Goal: Task Accomplishment & Management: Complete application form

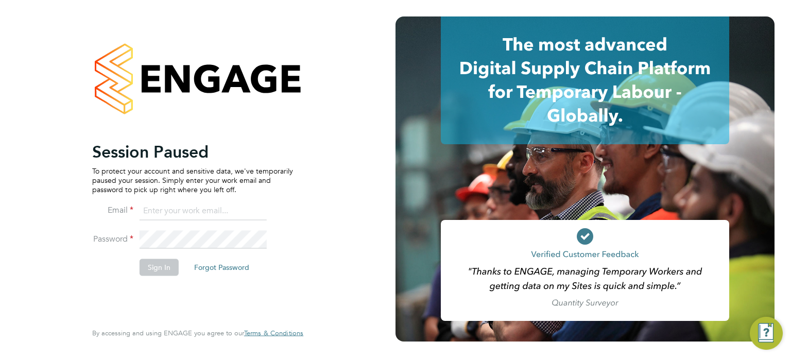
type input "h.furby@randstadcpe.com"
click at [164, 275] on li "Sign In Forgot Password" at bounding box center [192, 272] width 201 height 27
click at [166, 270] on button "Sign In" at bounding box center [158, 267] width 39 height 16
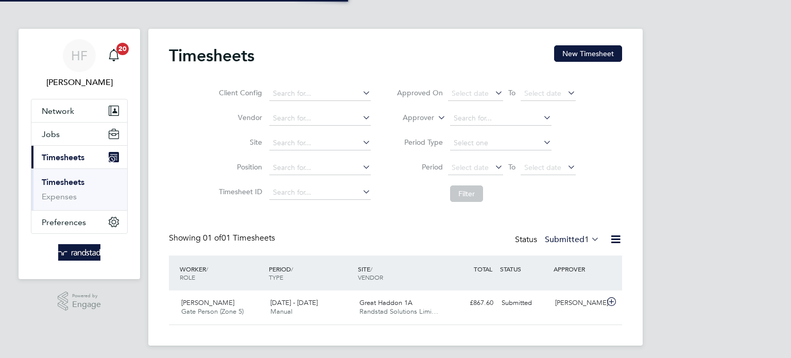
scroll to position [26, 90]
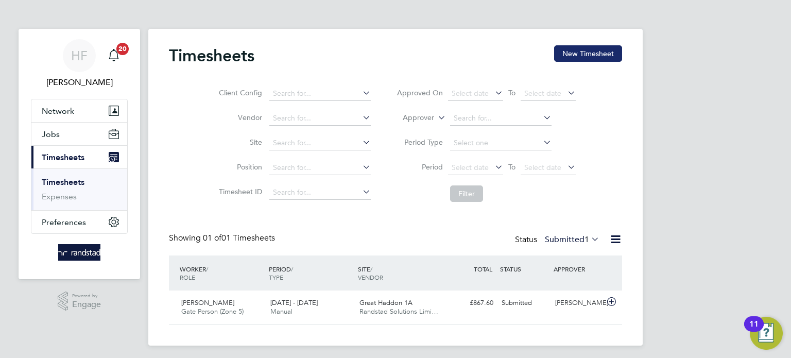
click at [582, 56] on button "New Timesheet" at bounding box center [588, 53] width 68 height 16
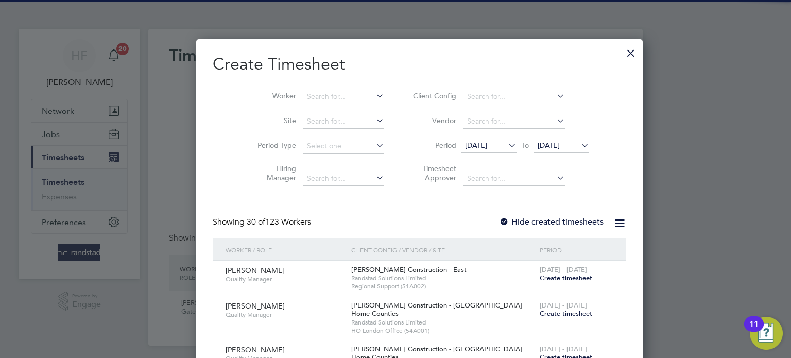
scroll to position [2246, 398]
click at [336, 89] on li "Worker" at bounding box center [317, 96] width 160 height 25
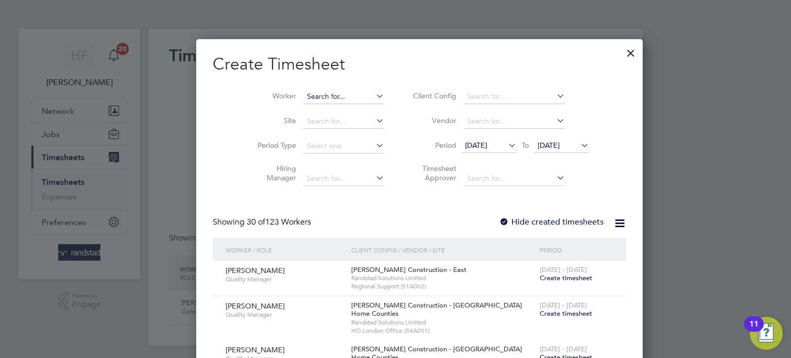
click at [332, 92] on input at bounding box center [343, 97] width 81 height 14
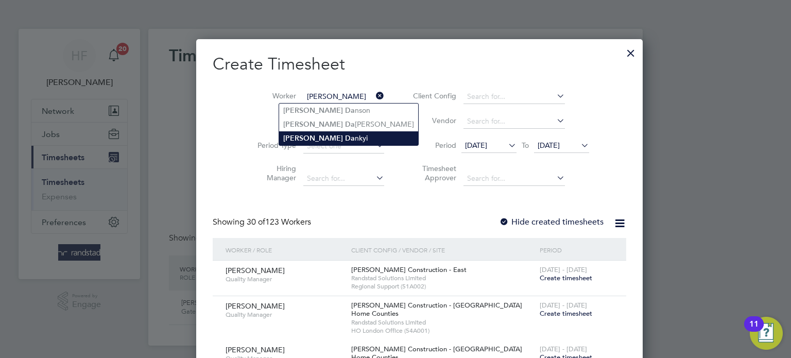
click at [321, 132] on li "[PERSON_NAME][DEMOGRAPHIC_DATA]" at bounding box center [348, 138] width 139 height 14
type input "[PERSON_NAME]"
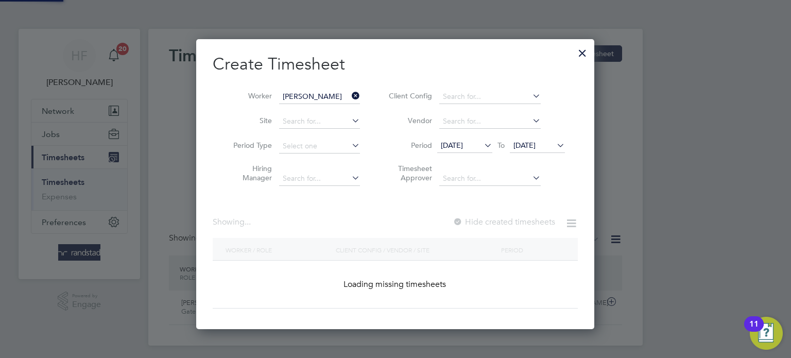
scroll to position [277, 398]
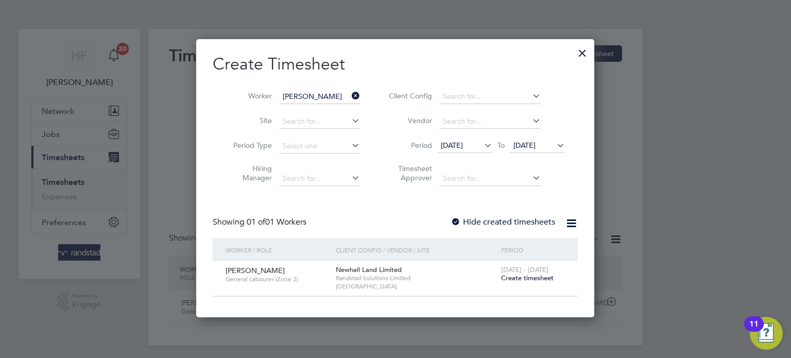
click at [517, 274] on span "Create timesheet" at bounding box center [527, 277] width 53 height 9
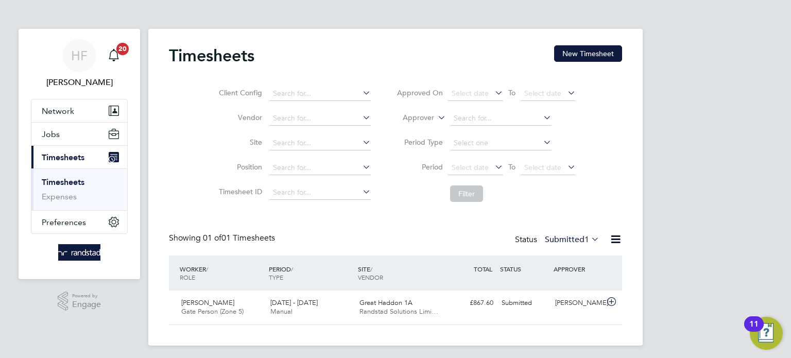
scroll to position [26, 90]
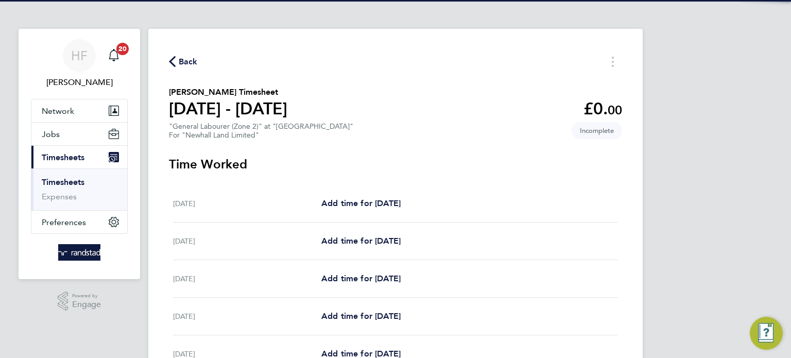
click at [337, 195] on div "[DATE] Add time for [DATE] Add time for [DATE]" at bounding box center [395, 204] width 445 height 38
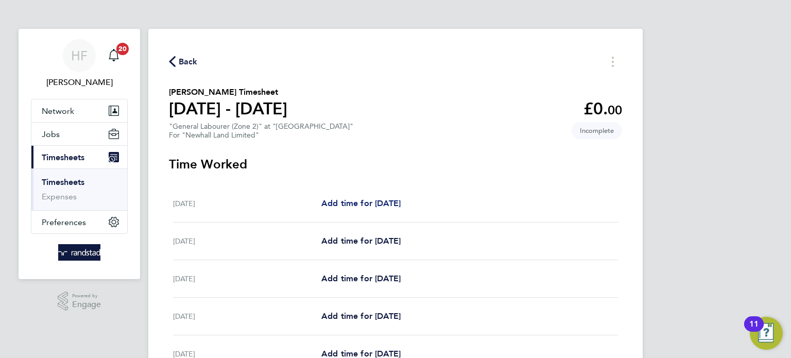
click at [338, 199] on span "Add time for [DATE]" at bounding box center [360, 203] width 79 height 10
select select "30"
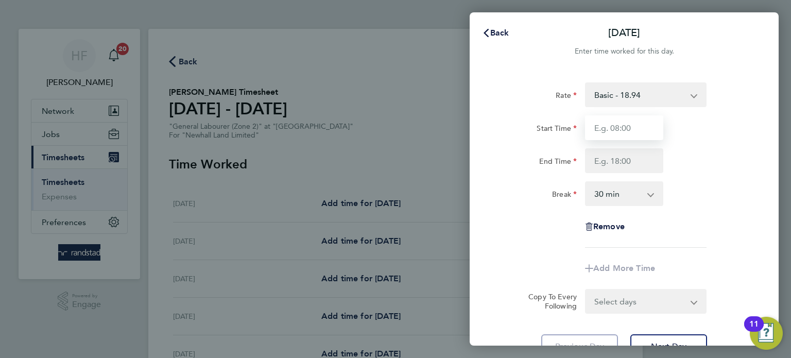
click at [623, 125] on input "Start Time" at bounding box center [624, 127] width 78 height 25
type input "07:30"
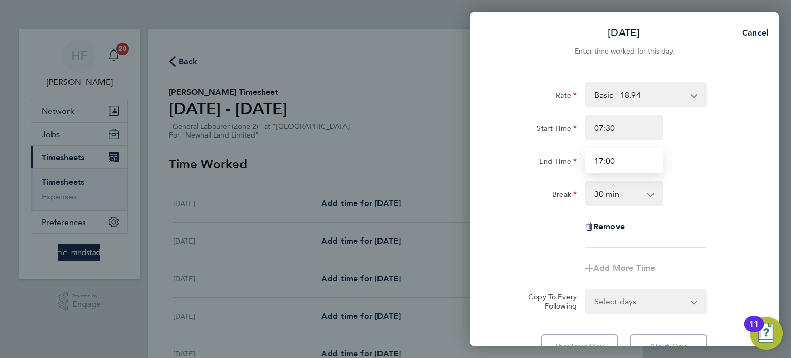
type input "17:00"
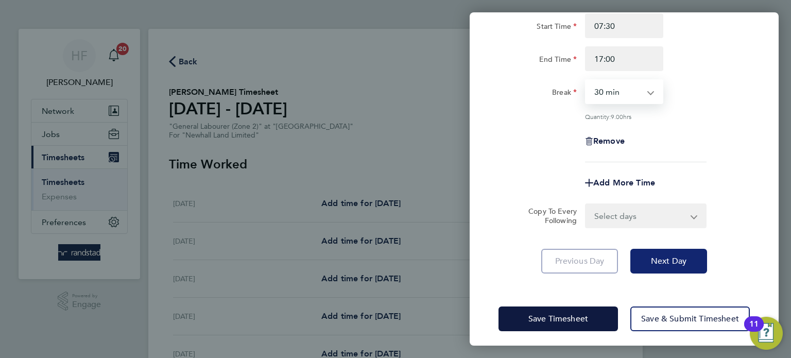
click at [676, 264] on span "Next Day" at bounding box center [669, 261] width 36 height 10
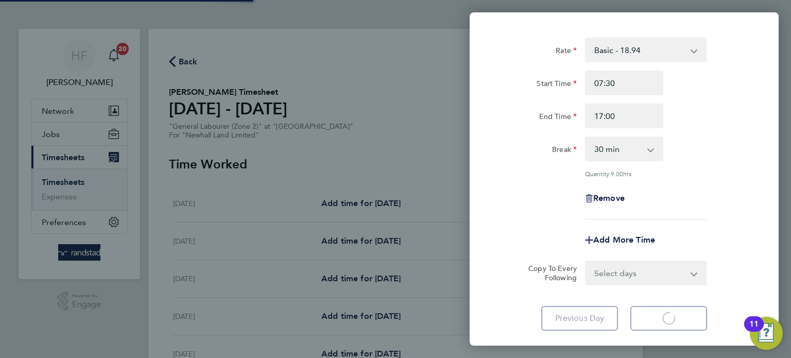
scroll to position [24, 0]
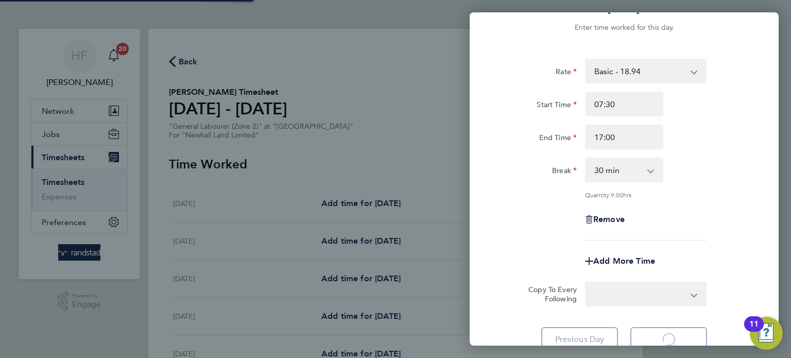
select select "30"
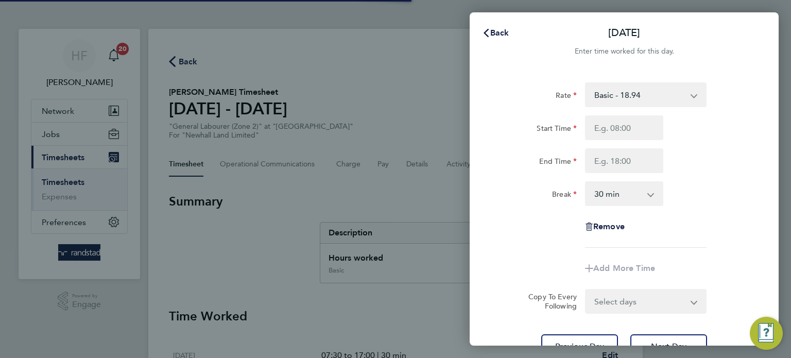
click at [627, 103] on select "Basic - 18.94" at bounding box center [639, 94] width 107 height 23
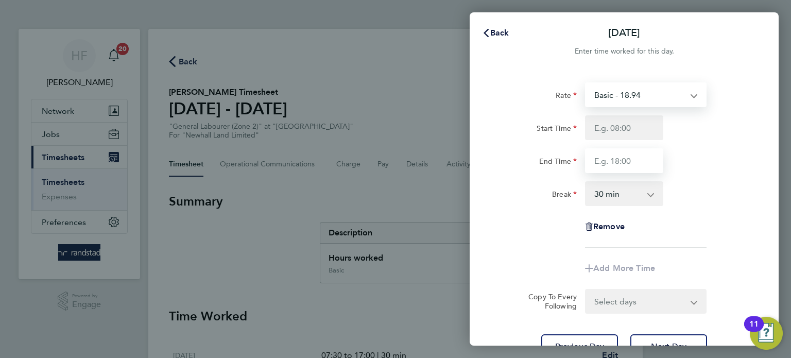
click at [616, 150] on input "End Time" at bounding box center [624, 160] width 78 height 25
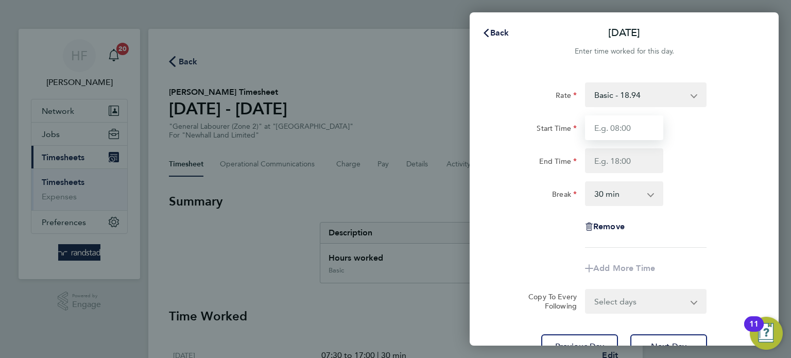
click at [622, 130] on input "Start Time" at bounding box center [624, 127] width 78 height 25
type input "07:30"
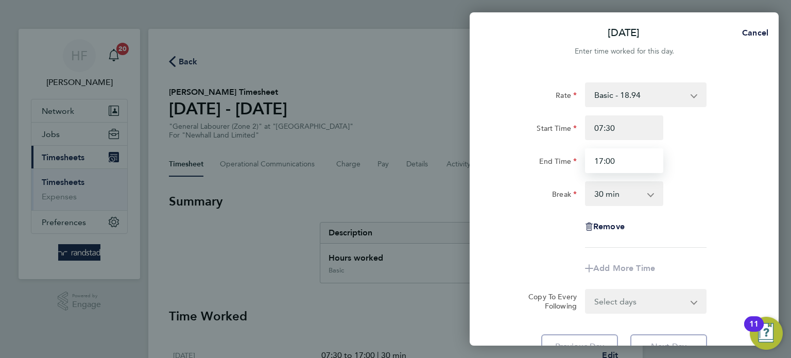
type input "17:00"
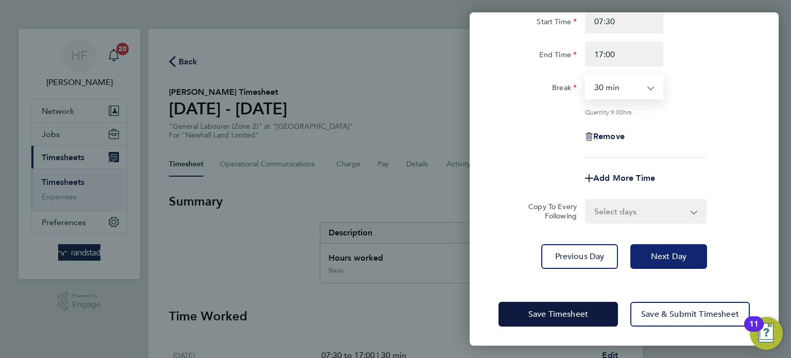
click at [673, 263] on button "Next Day" at bounding box center [668, 256] width 77 height 25
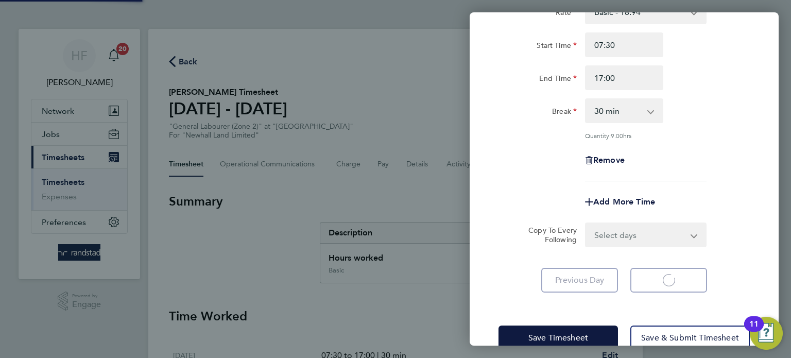
select select "30"
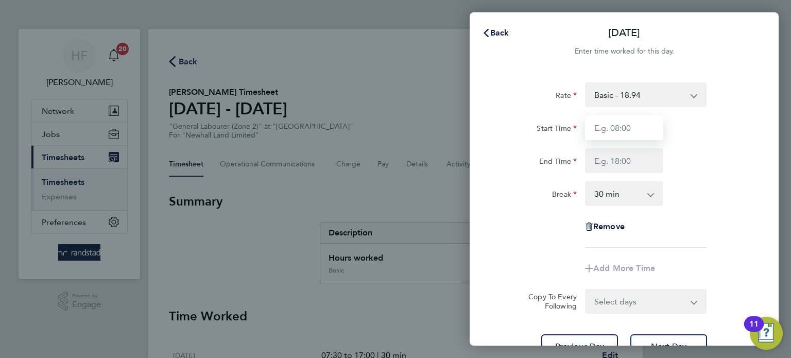
click at [628, 129] on input "Start Time" at bounding box center [624, 127] width 78 height 25
type input "07:30"
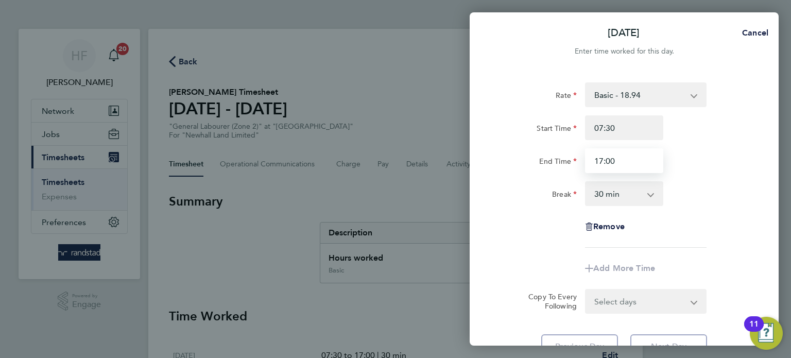
type input "17:00"
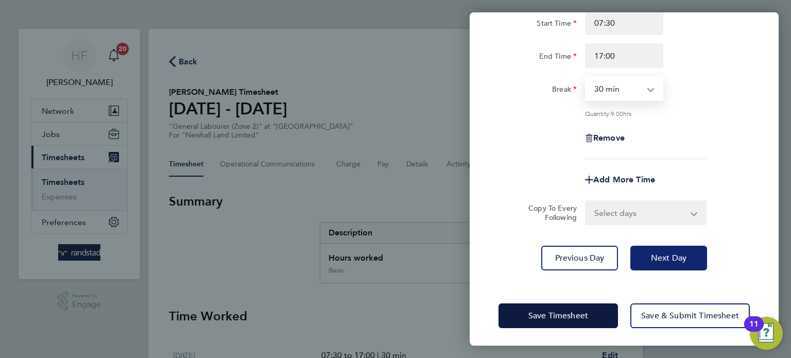
click at [670, 258] on span "Next Day" at bounding box center [669, 258] width 36 height 10
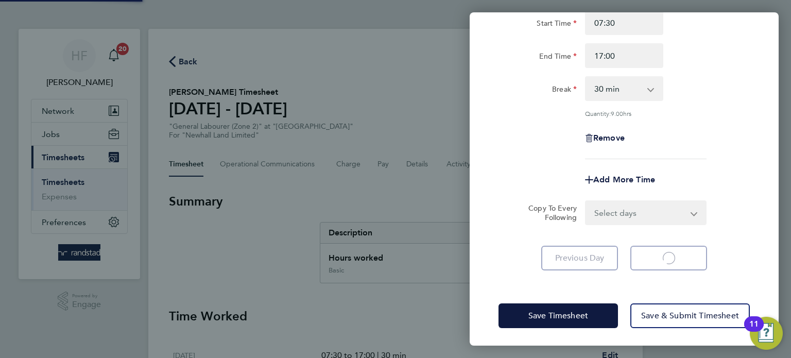
scroll to position [55, 0]
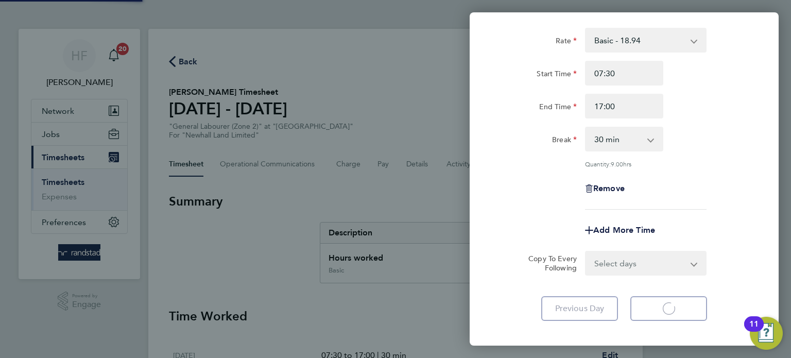
select select "30"
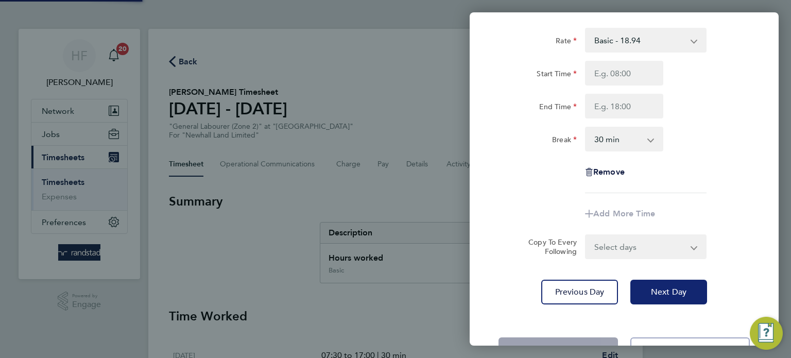
scroll to position [0, 0]
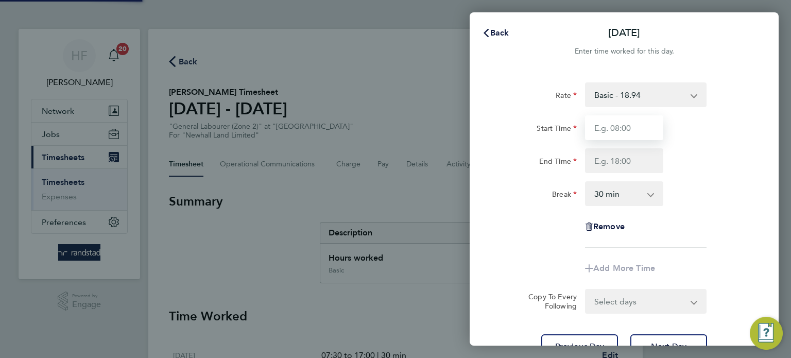
click at [634, 132] on input "Start Time" at bounding box center [624, 127] width 78 height 25
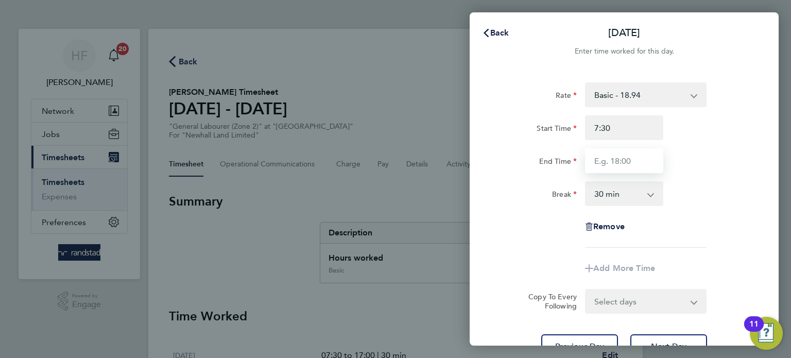
type input "07:30"
type input "17:00"
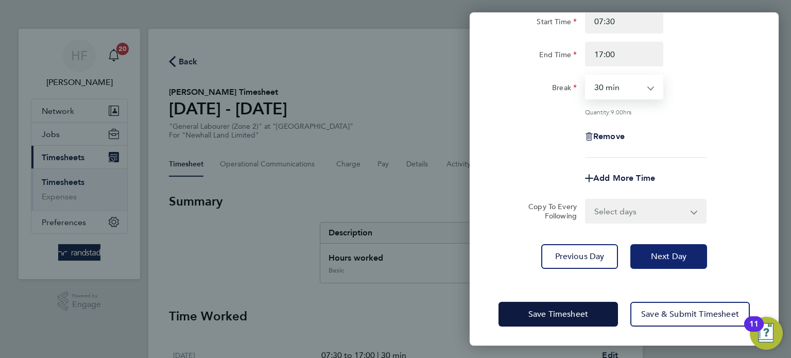
click at [660, 247] on button "Next Day" at bounding box center [668, 256] width 77 height 25
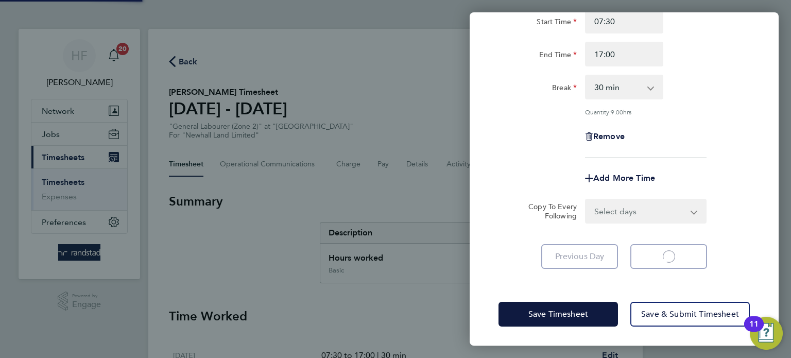
scroll to position [40, 0]
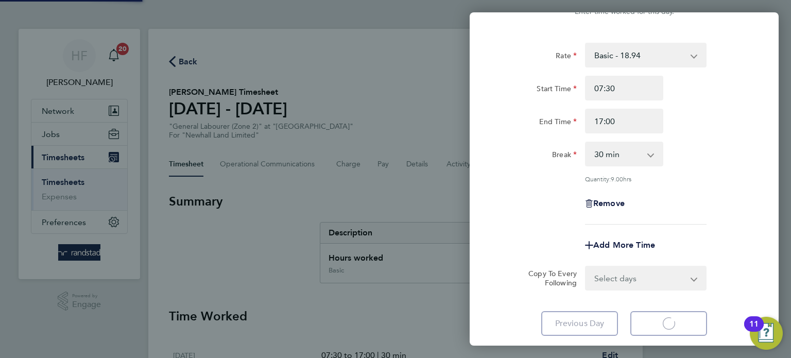
select select "30"
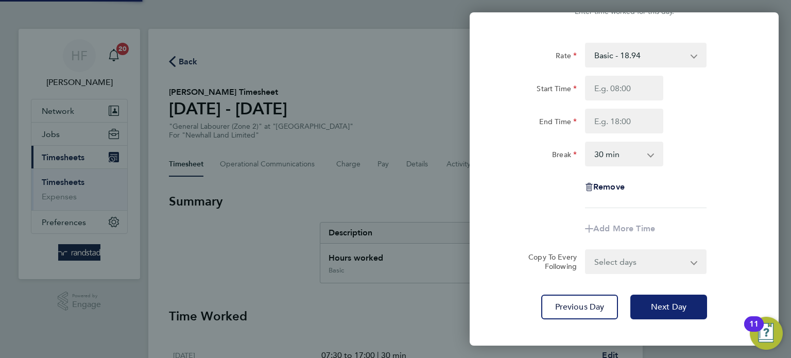
scroll to position [0, 0]
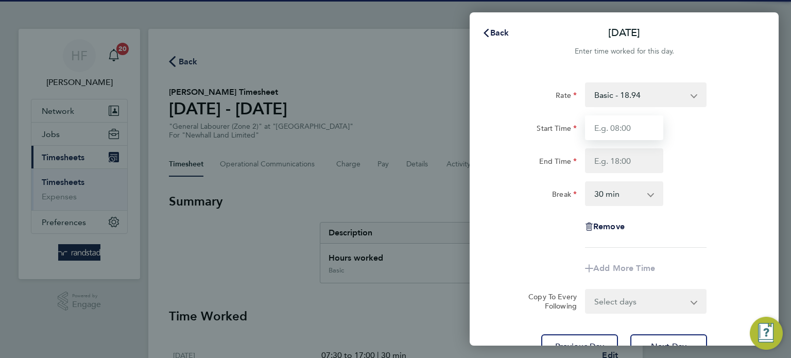
click at [618, 129] on input "Start Time" at bounding box center [624, 127] width 78 height 25
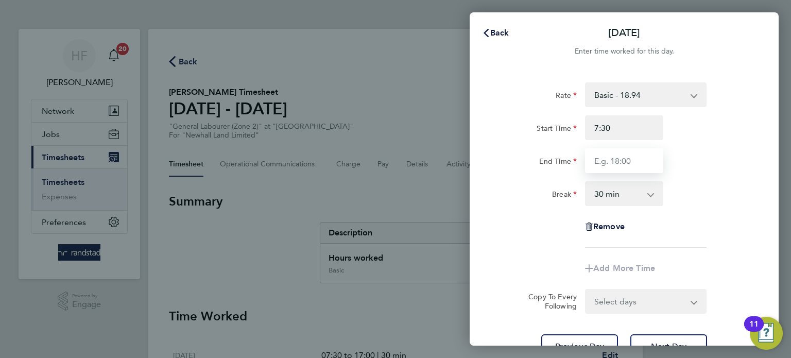
type input "07:30"
type input "17:00"
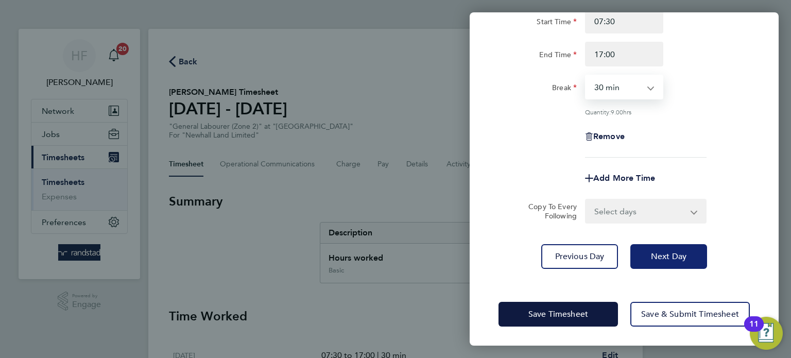
click at [672, 255] on span "Next Day" at bounding box center [669, 256] width 36 height 10
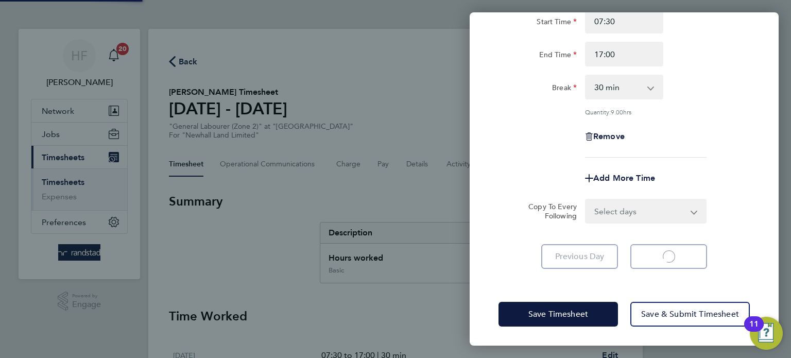
scroll to position [82, 0]
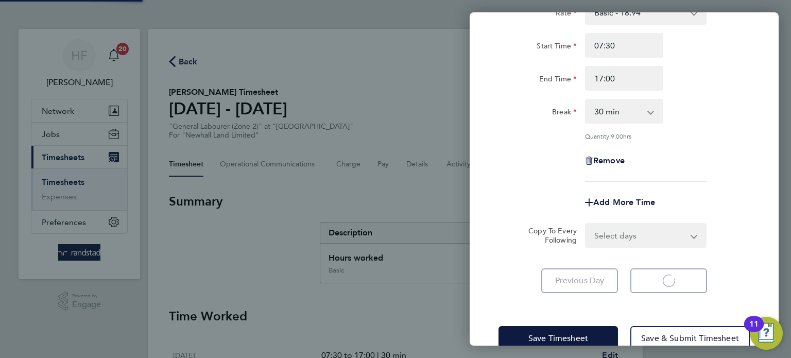
select select "30"
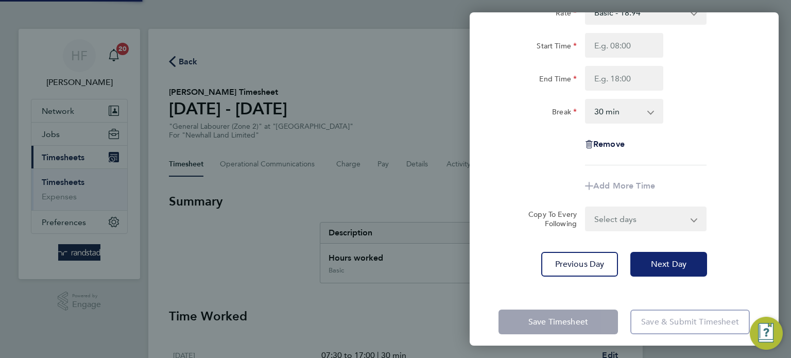
scroll to position [0, 0]
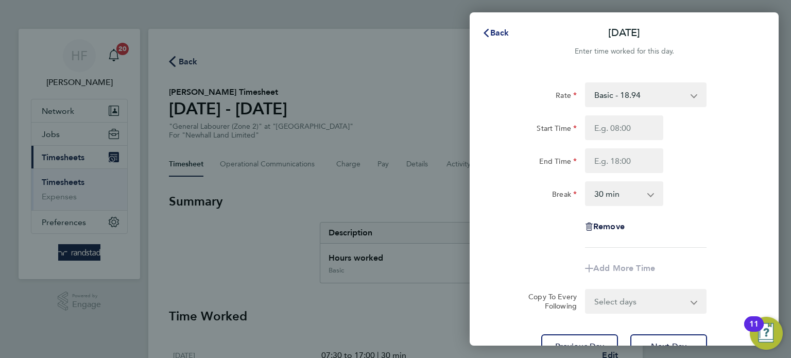
click at [498, 24] on button "Back" at bounding box center [495, 33] width 48 height 21
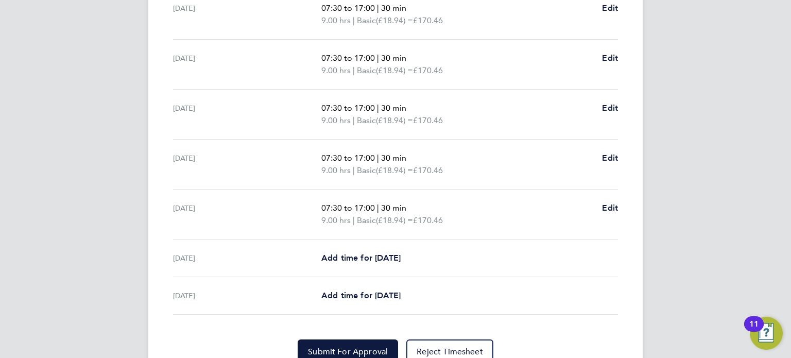
scroll to position [339, 0]
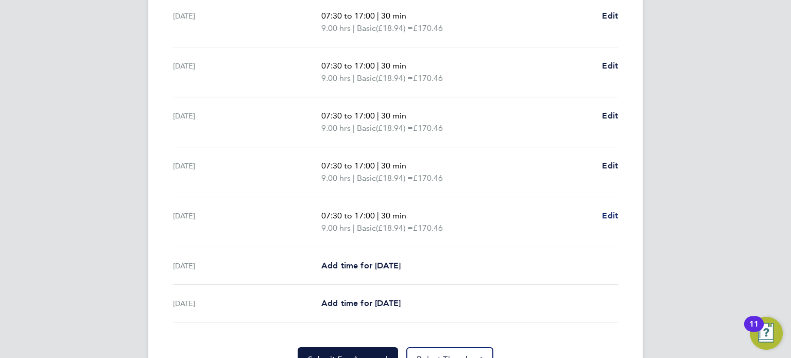
click at [615, 211] on span "Edit" at bounding box center [610, 216] width 16 height 10
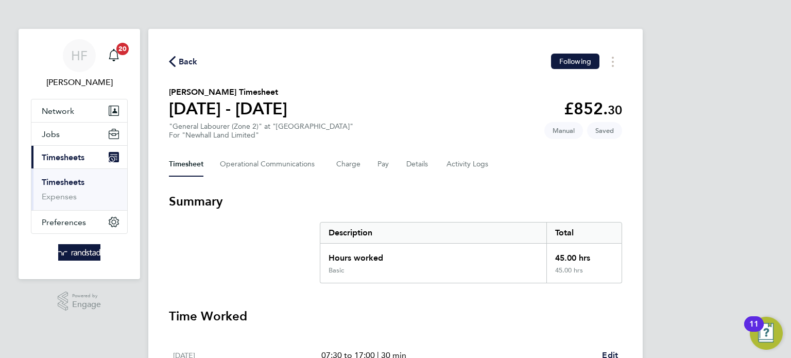
select select "30"
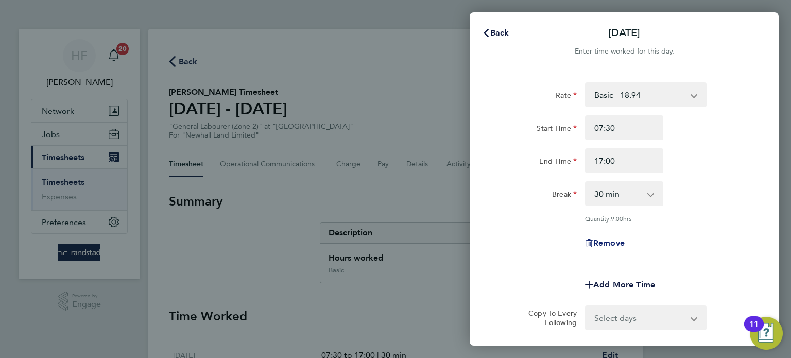
click at [601, 244] on span "Remove" at bounding box center [608, 243] width 31 height 10
select select "null"
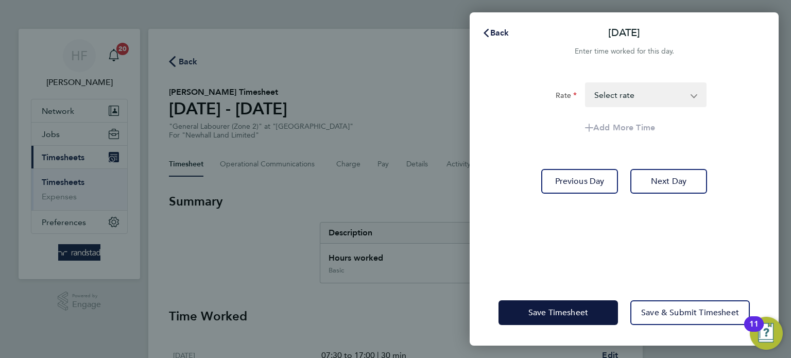
click at [654, 93] on select "Basic - 18.94 Select rate" at bounding box center [639, 94] width 107 height 23
select select "30"
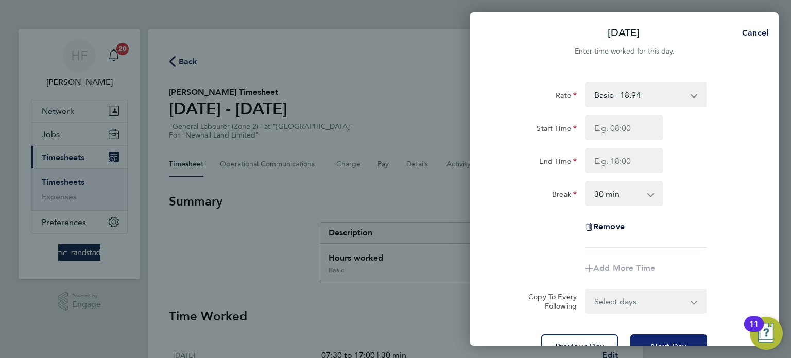
click at [647, 338] on button "Next Day" at bounding box center [668, 346] width 77 height 25
select select "30"
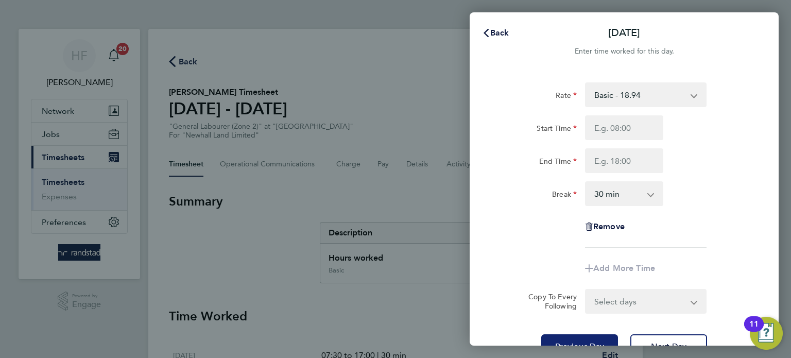
click at [579, 338] on button "Previous Day" at bounding box center [579, 346] width 77 height 25
select select "30"
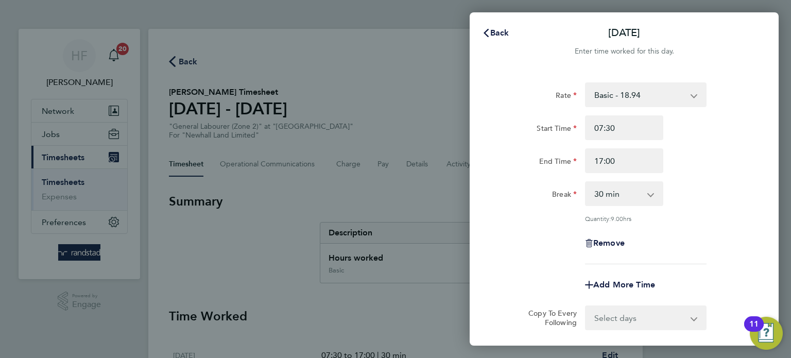
click at [615, 235] on div "Remove" at bounding box center [624, 243] width 86 height 25
click at [614, 236] on div "Remove" at bounding box center [624, 243] width 86 height 25
click at [610, 242] on span "Remove" at bounding box center [608, 243] width 31 height 10
select select "null"
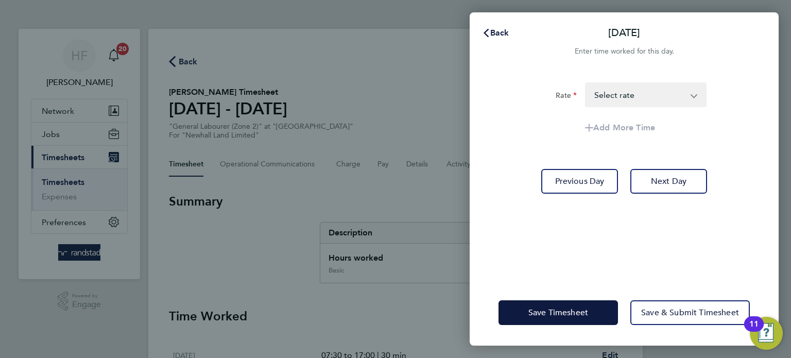
click at [644, 95] on select "Basic - 18.94 Select rate" at bounding box center [639, 94] width 107 height 23
select select "30"
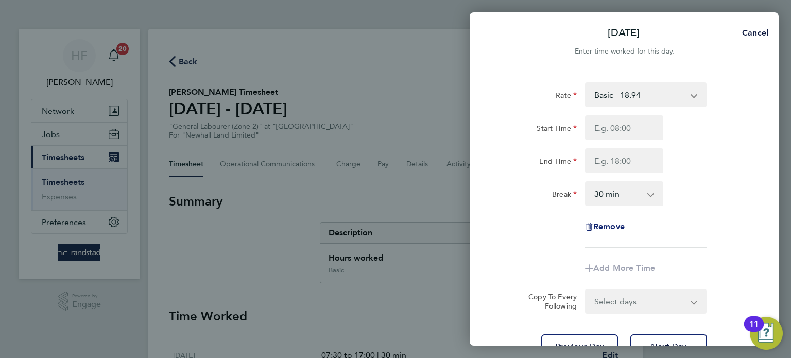
click at [603, 225] on span "Remove" at bounding box center [608, 226] width 31 height 10
select select "null"
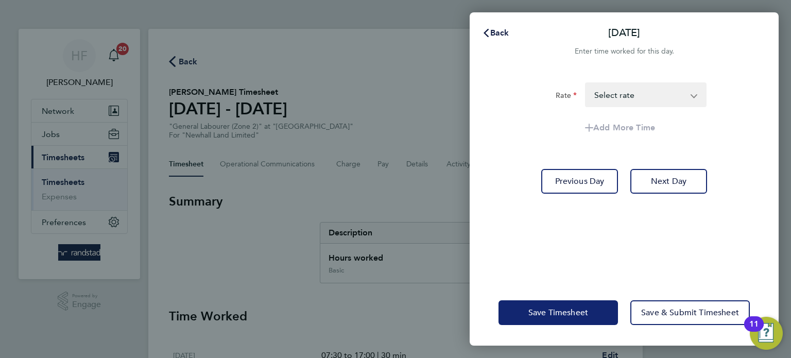
click at [586, 308] on span "Save Timesheet" at bounding box center [558, 312] width 60 height 10
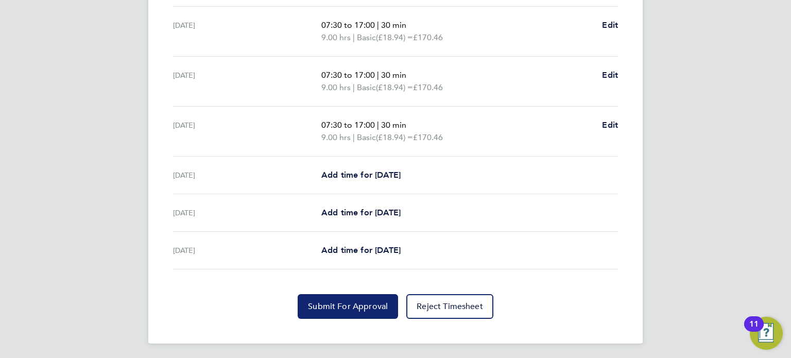
click at [366, 302] on span "Submit For Approval" at bounding box center [348, 306] width 80 height 10
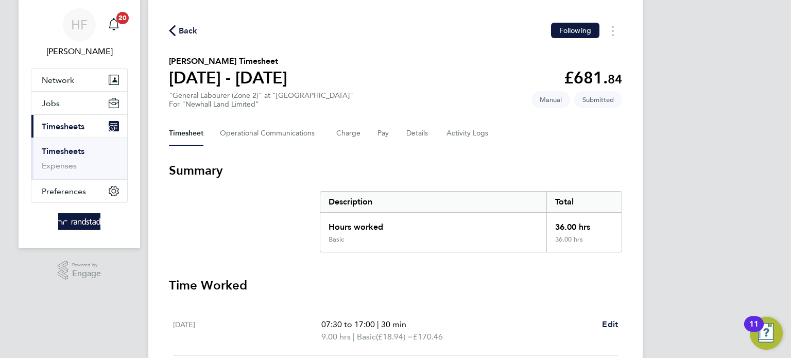
scroll to position [31, 0]
click at [71, 147] on link "Timesheets" at bounding box center [63, 151] width 43 height 10
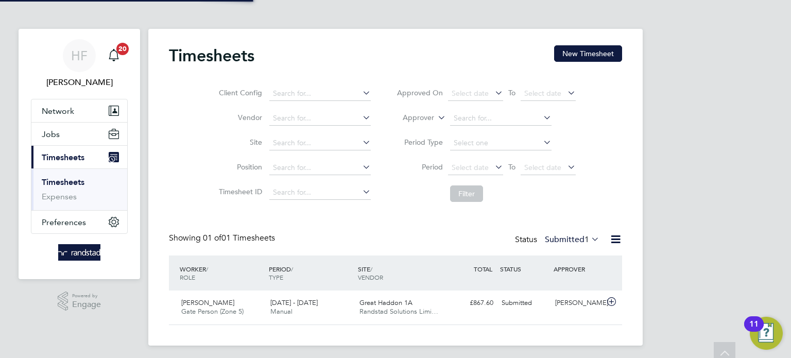
scroll to position [26, 90]
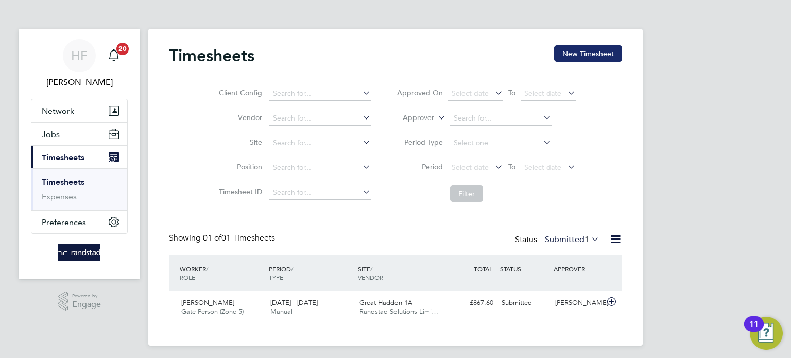
click at [563, 53] on button "New Timesheet" at bounding box center [588, 53] width 68 height 16
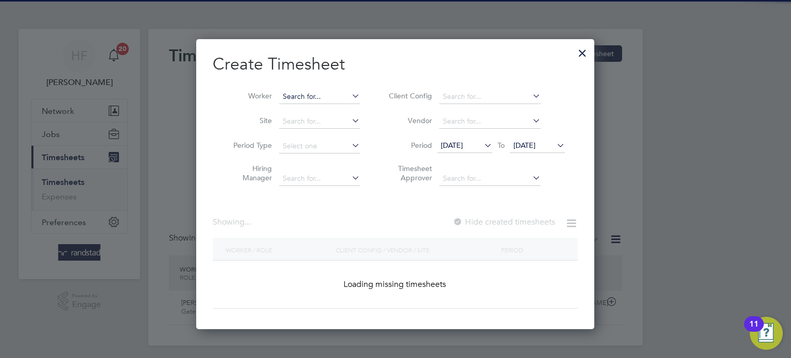
scroll to position [2246, 398]
click at [313, 93] on input at bounding box center [319, 97] width 81 height 14
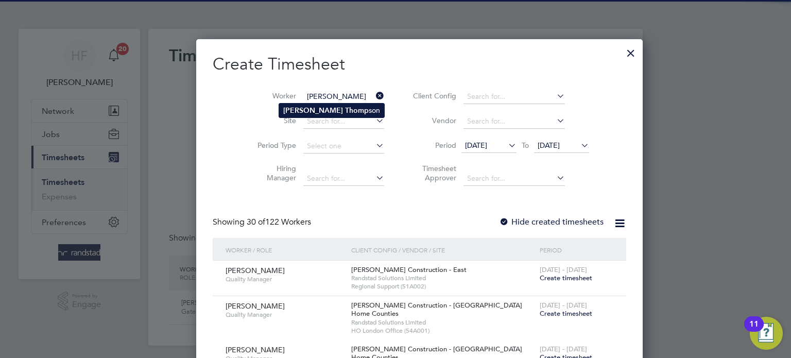
click at [345, 106] on b "Thomp" at bounding box center [357, 110] width 24 height 9
type input "[PERSON_NAME]"
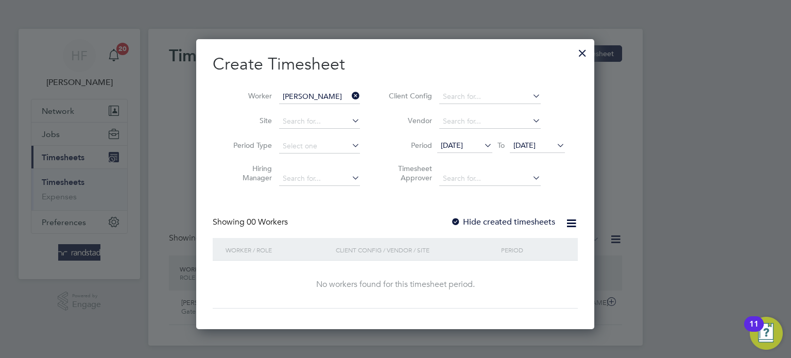
scroll to position [290, 398]
click at [535, 142] on span "[DATE]" at bounding box center [524, 145] width 22 height 9
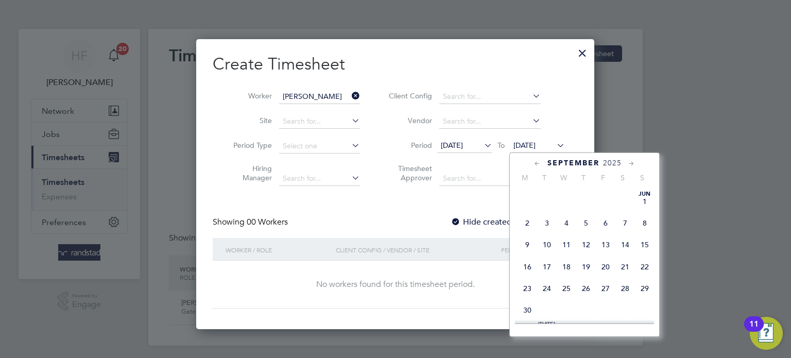
scroll to position [388, 0]
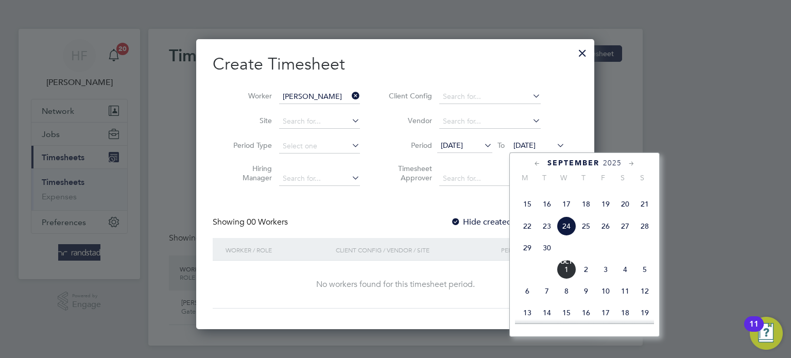
click at [645, 236] on span "28" at bounding box center [645, 226] width 20 height 20
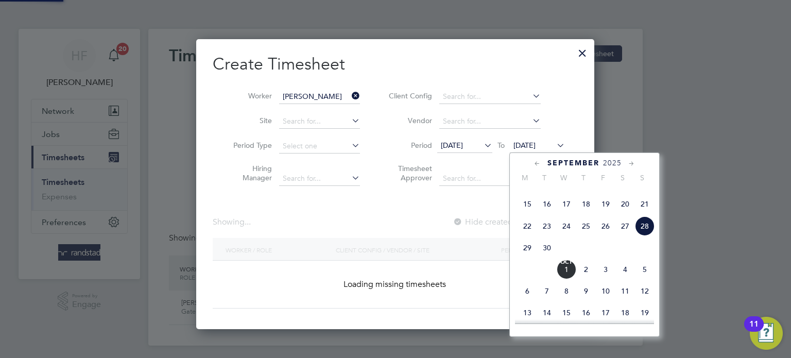
scroll to position [0, 0]
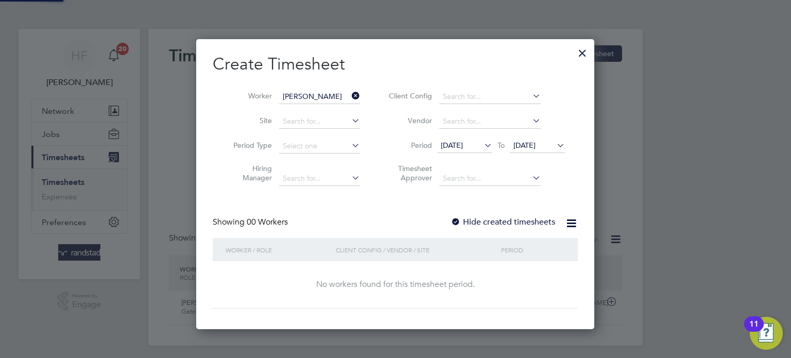
click at [521, 218] on label "Hide created timesheets" at bounding box center [502, 222] width 104 height 10
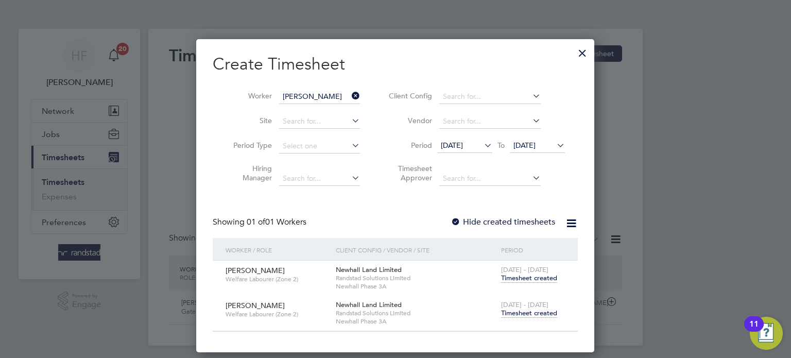
click at [522, 316] on span "Timesheet created" at bounding box center [529, 312] width 56 height 9
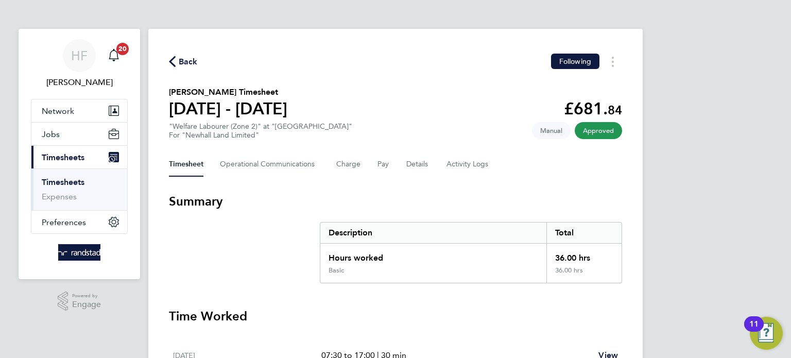
click at [82, 182] on link "Timesheets" at bounding box center [63, 182] width 43 height 10
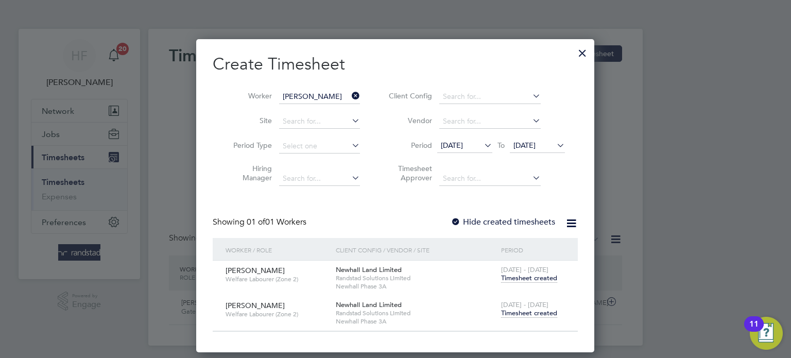
click at [579, 55] on div at bounding box center [582, 50] width 19 height 19
